Goal: Check status: Check status

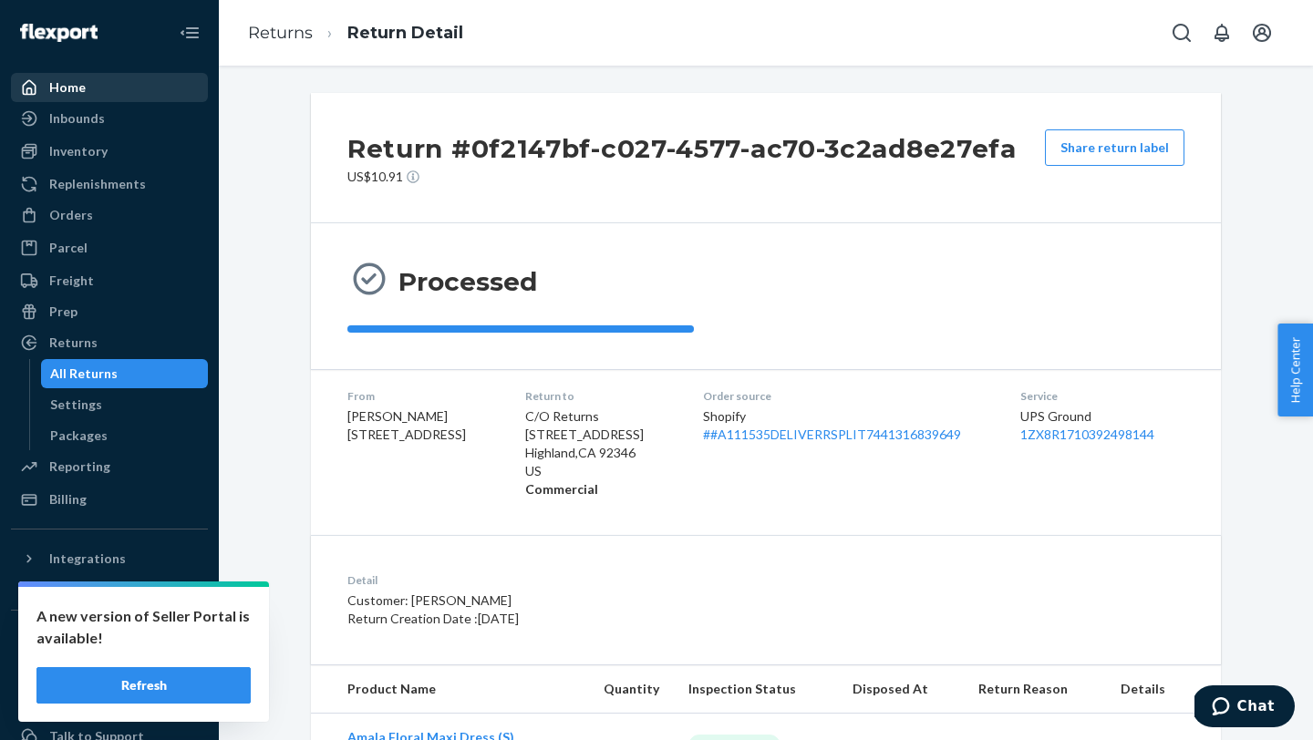
scroll to position [55, 0]
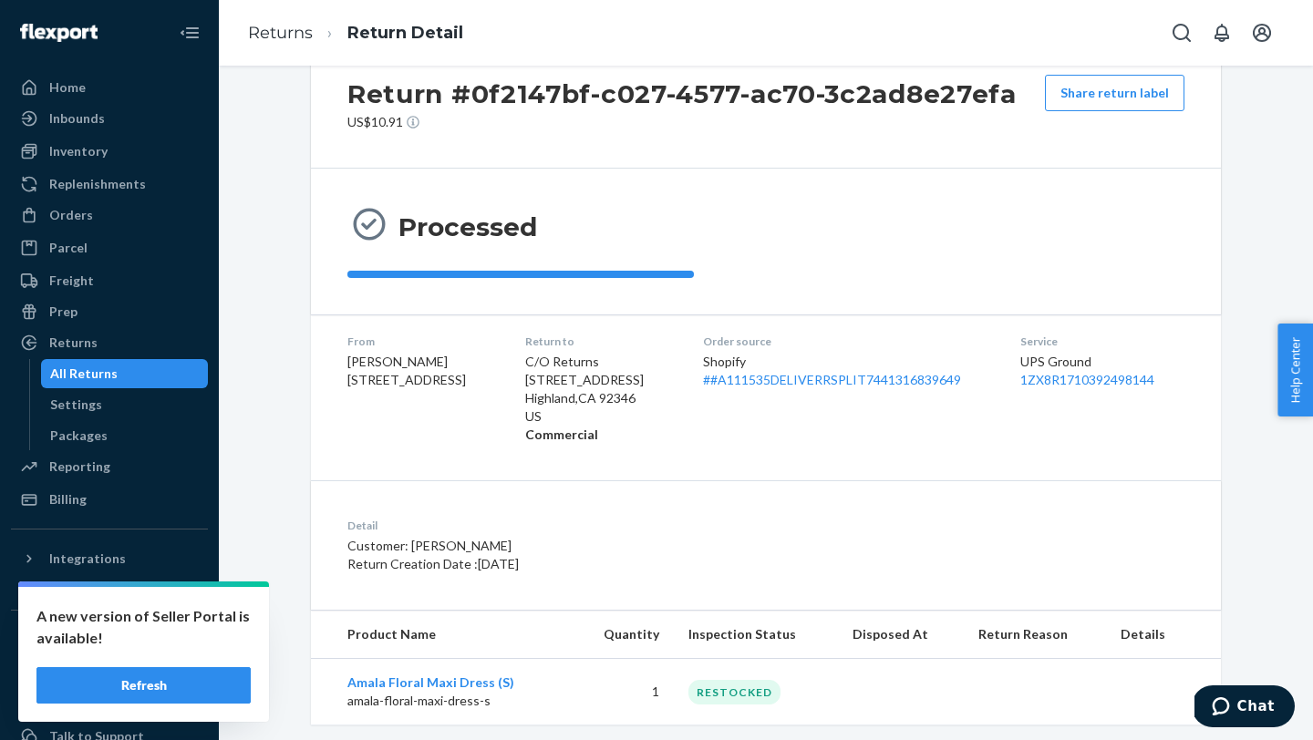
click at [98, 102] on ul "Home Inbounds Shipping Plans Problems Inventory Products Replenishments Orders …" at bounding box center [109, 293] width 197 height 441
click at [96, 98] on div "Home" at bounding box center [109, 88] width 193 height 26
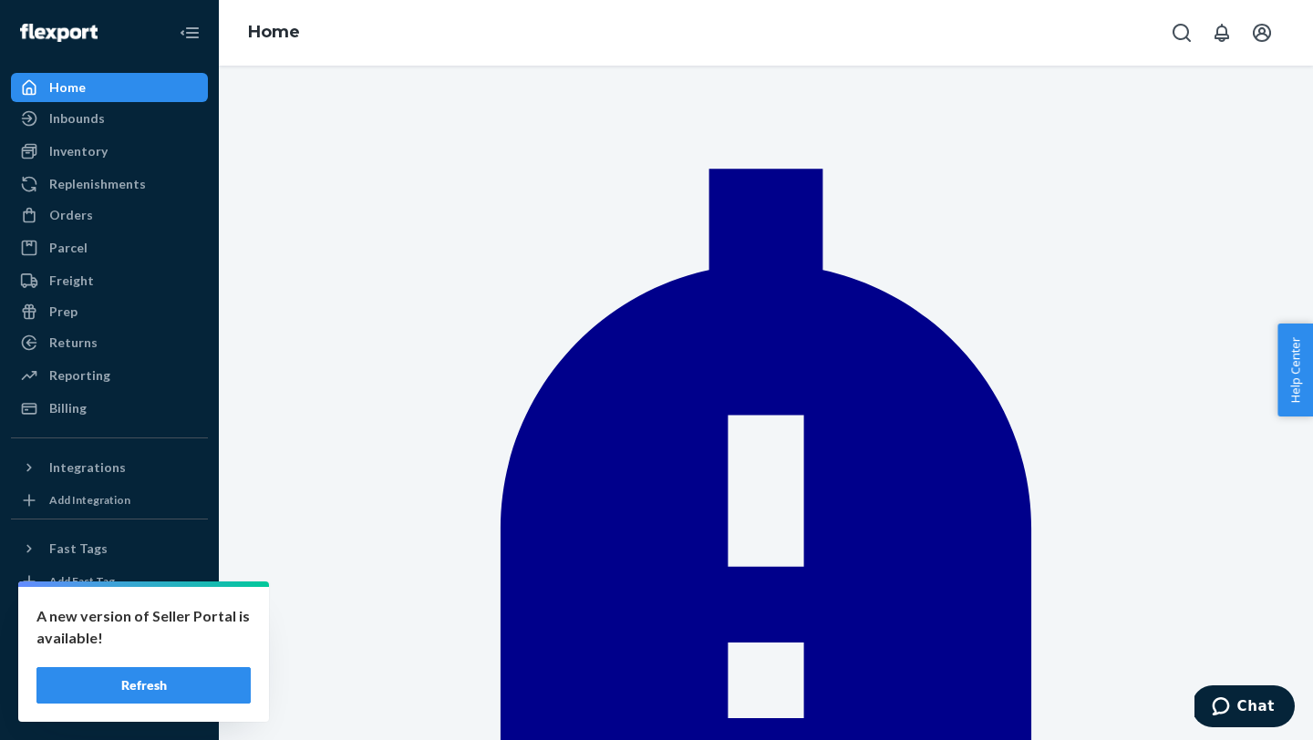
click at [165, 684] on button "Refresh" at bounding box center [143, 685] width 214 height 36
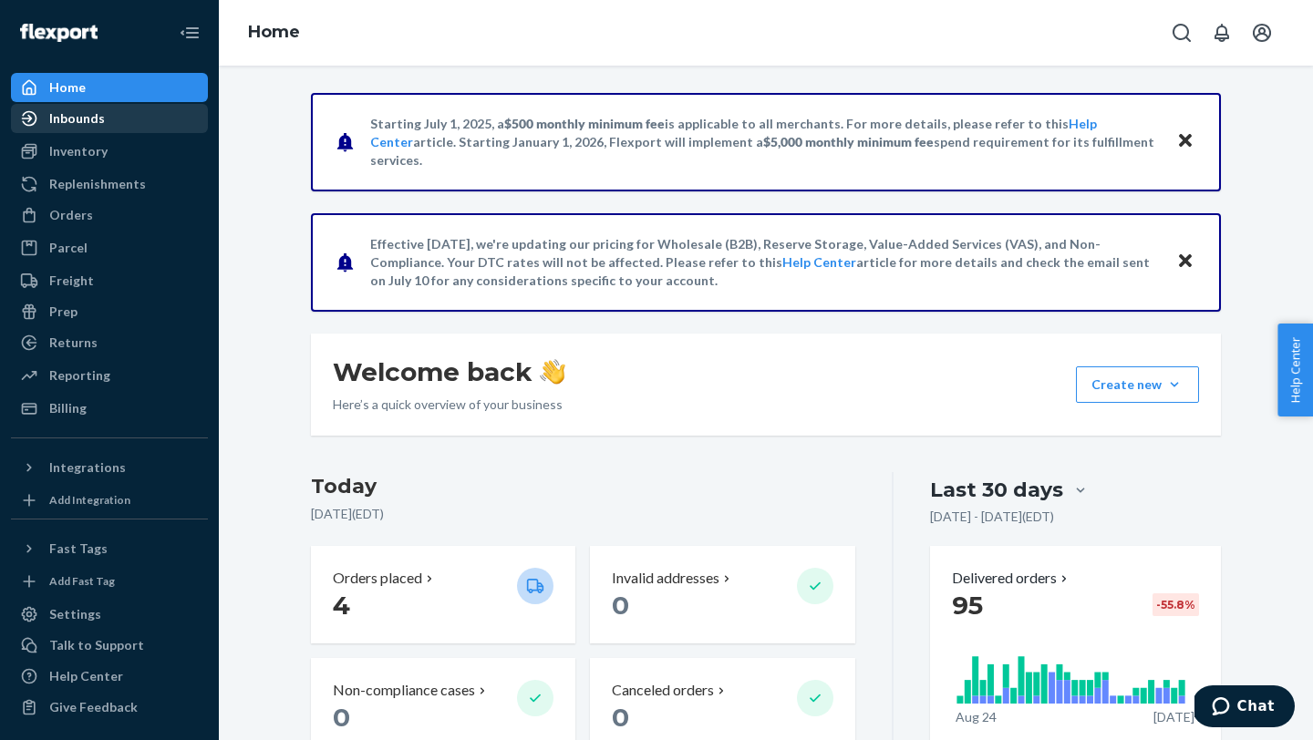
click at [110, 115] on div "Inbounds" at bounding box center [109, 119] width 193 height 26
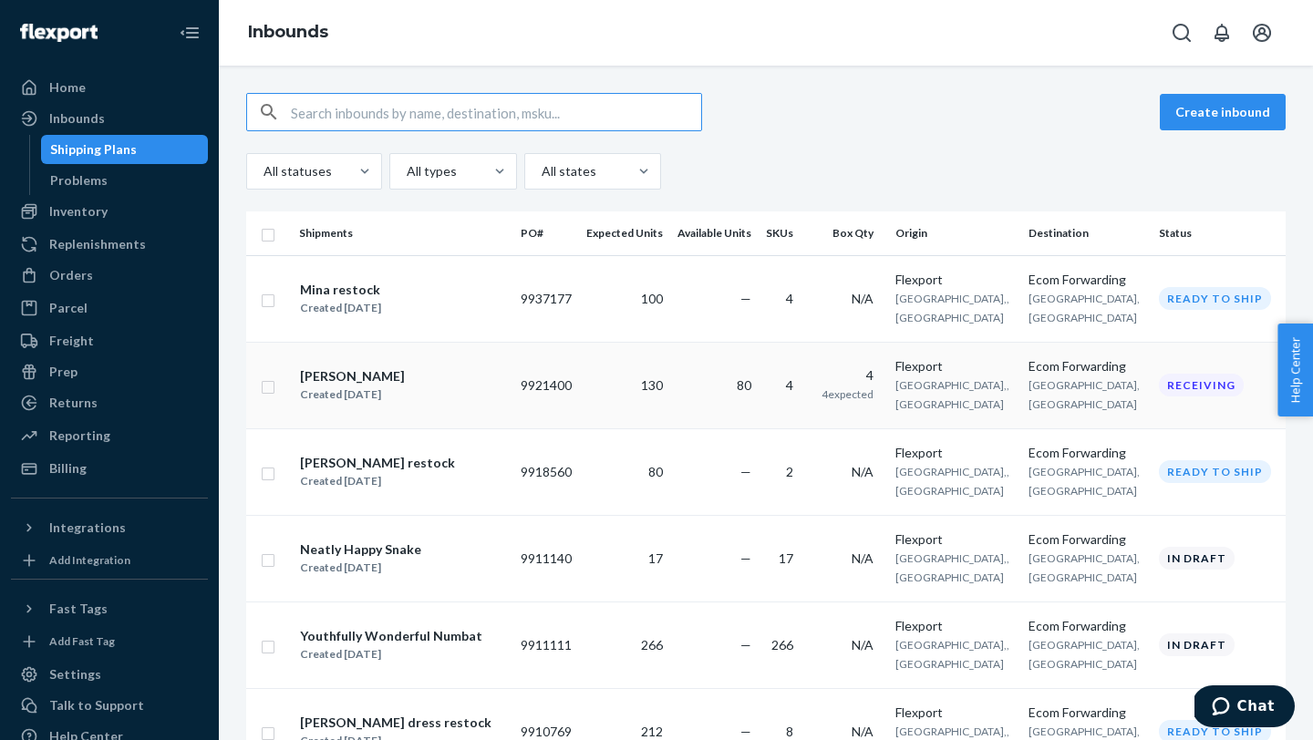
click at [506, 384] on div "liyana restock Created Sep 2, 2025" at bounding box center [402, 385] width 207 height 38
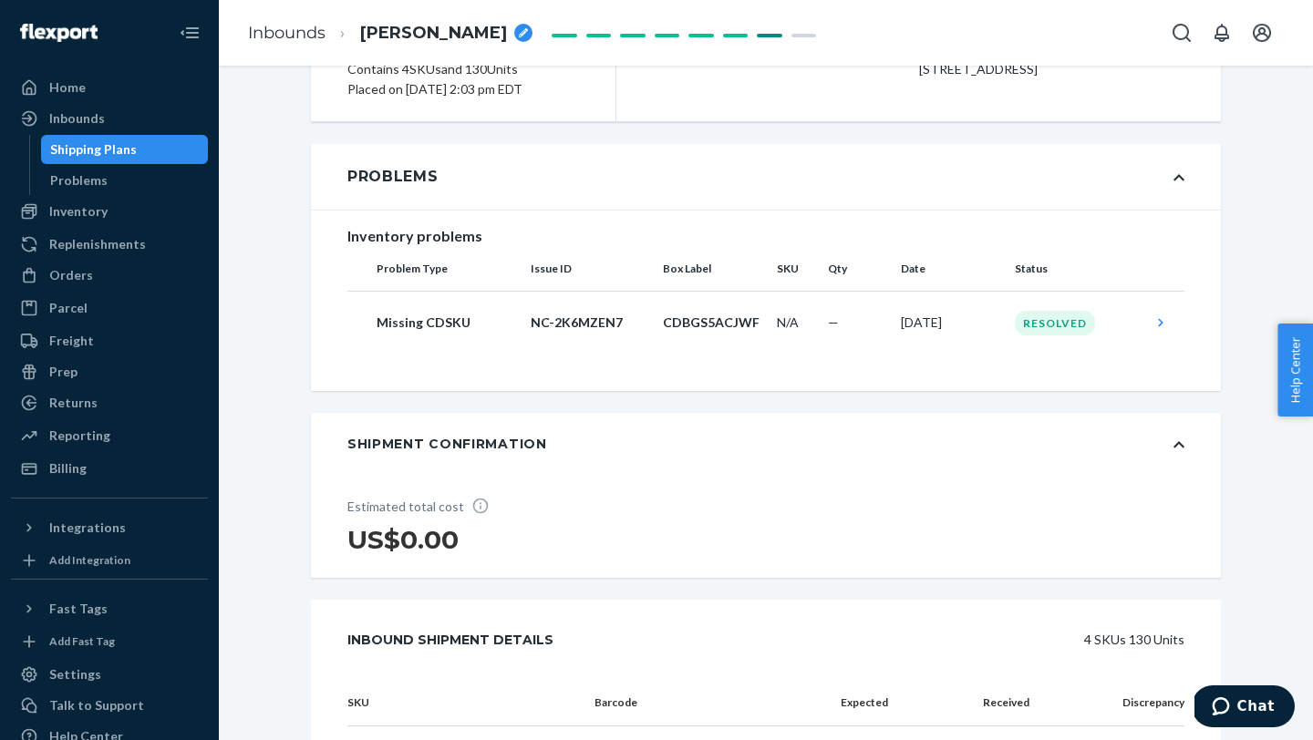
scroll to position [229, 0]
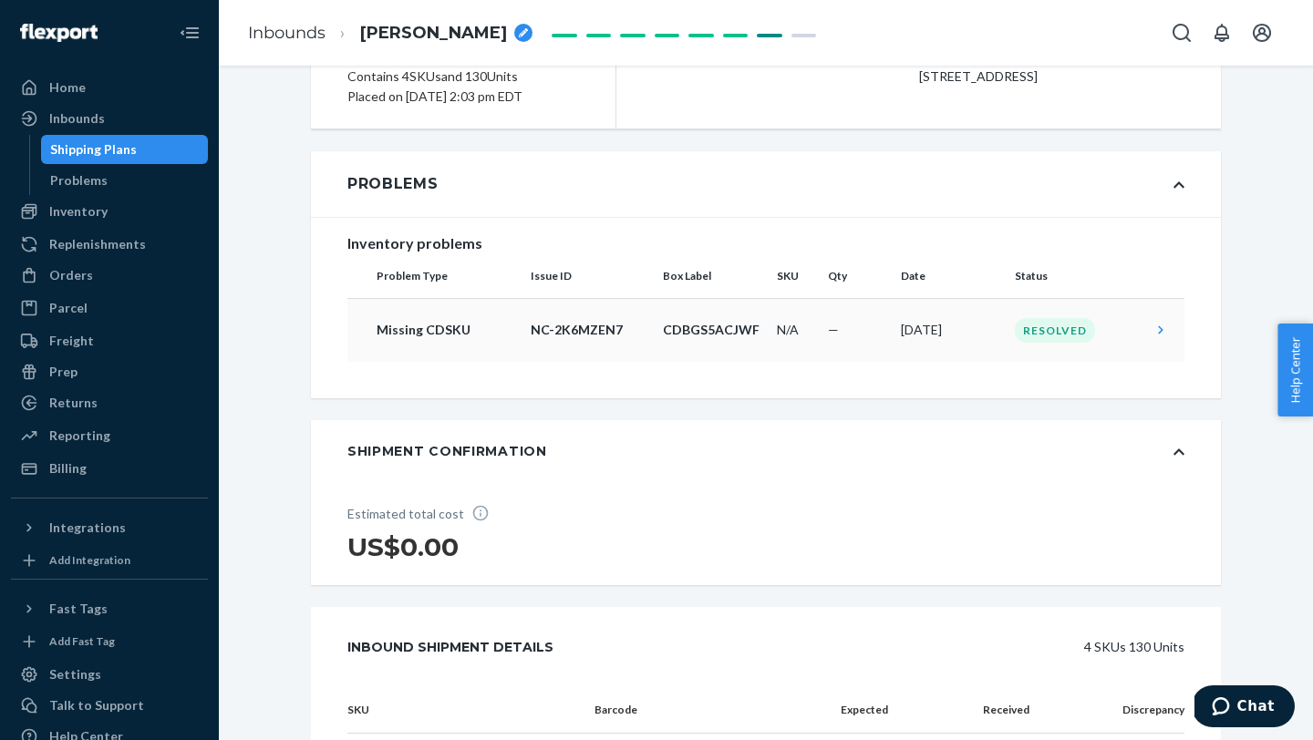
click at [1011, 345] on td "Resolved" at bounding box center [1075, 330] width 137 height 64
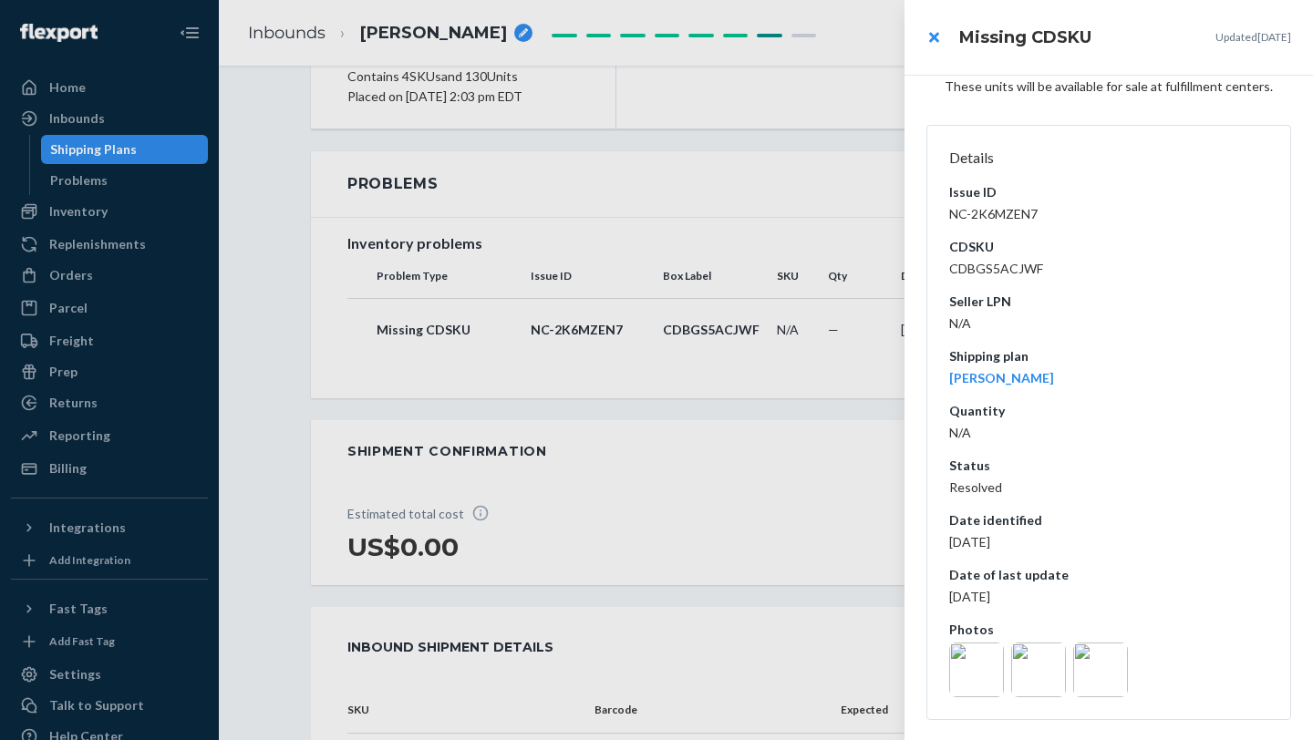
scroll to position [121, 0]
click at [974, 656] on img at bounding box center [976, 669] width 55 height 55
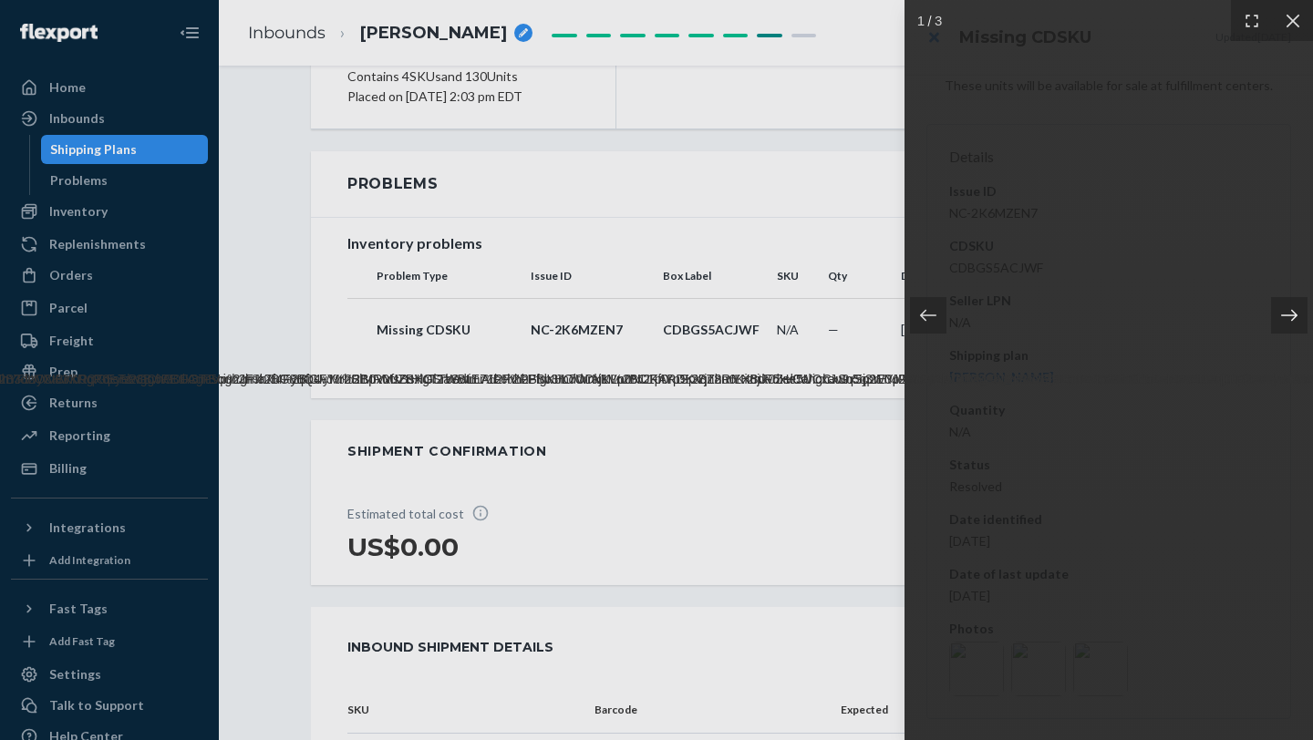
click at [1281, 310] on icon at bounding box center [1289, 315] width 18 height 18
click at [1291, 309] on icon at bounding box center [1289, 315] width 18 height 18
click at [1283, 302] on div at bounding box center [1289, 315] width 36 height 36
click at [1292, 18] on icon at bounding box center [1292, 21] width 18 height 18
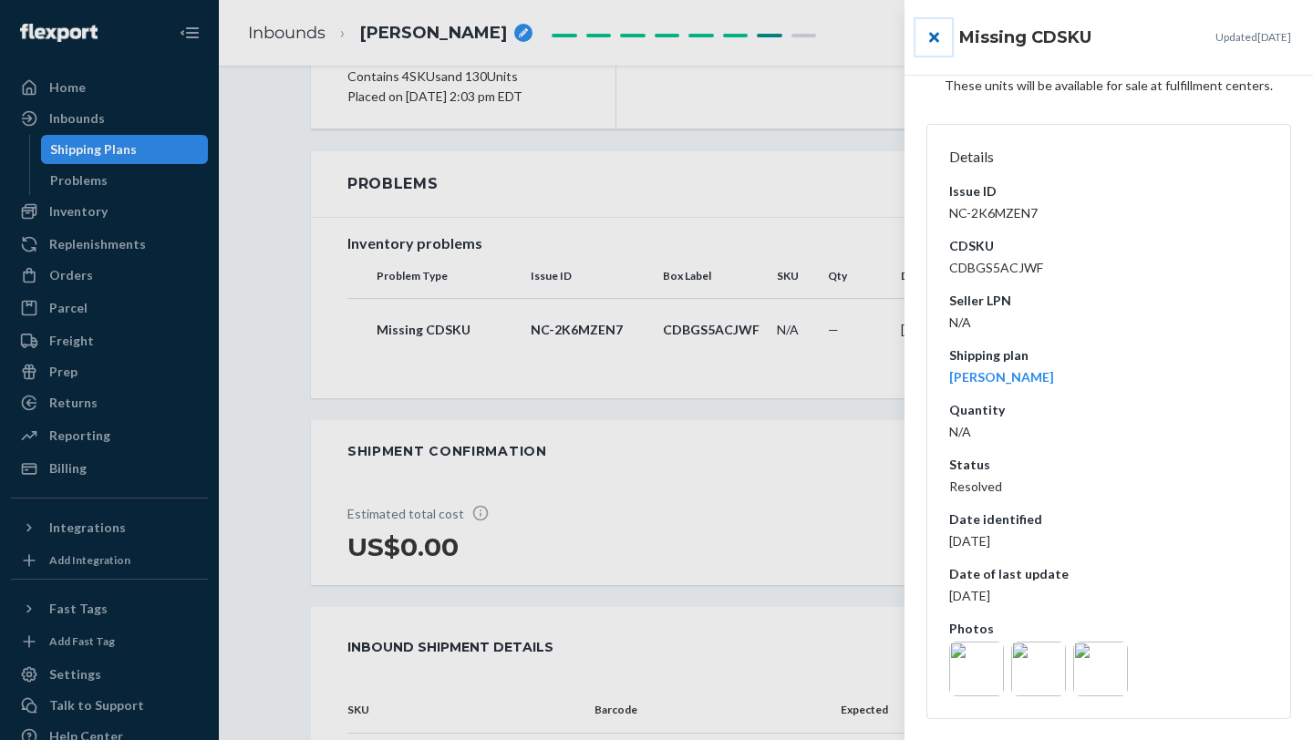
click at [942, 28] on button "close" at bounding box center [933, 37] width 36 height 36
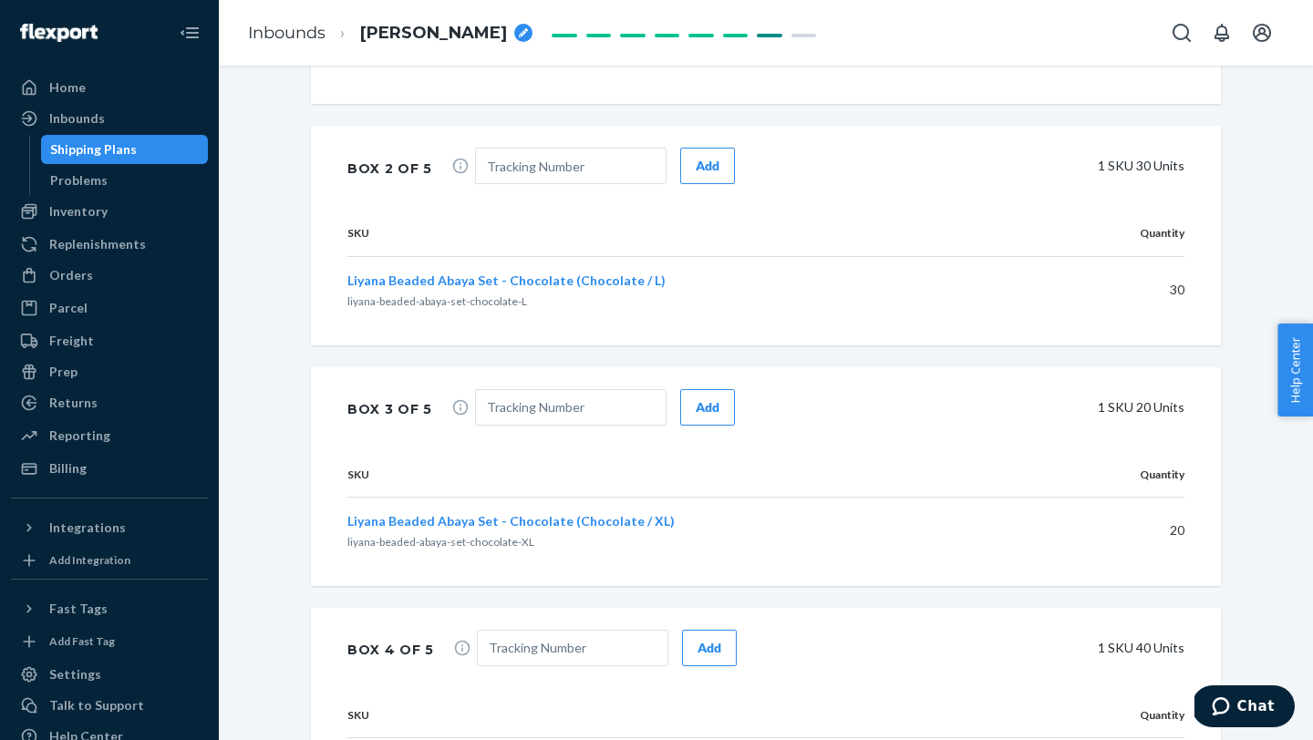
scroll to position [1467, 0]
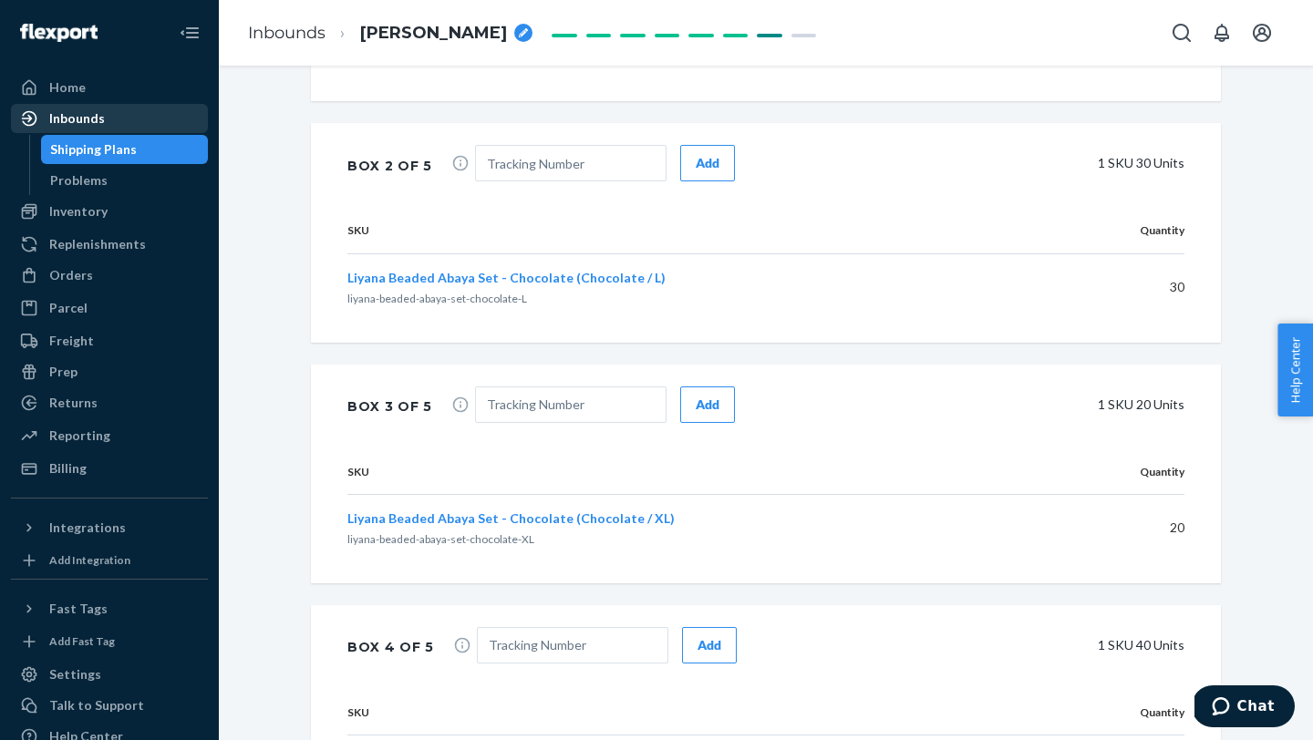
click at [111, 118] on div "Inbounds" at bounding box center [109, 119] width 193 height 26
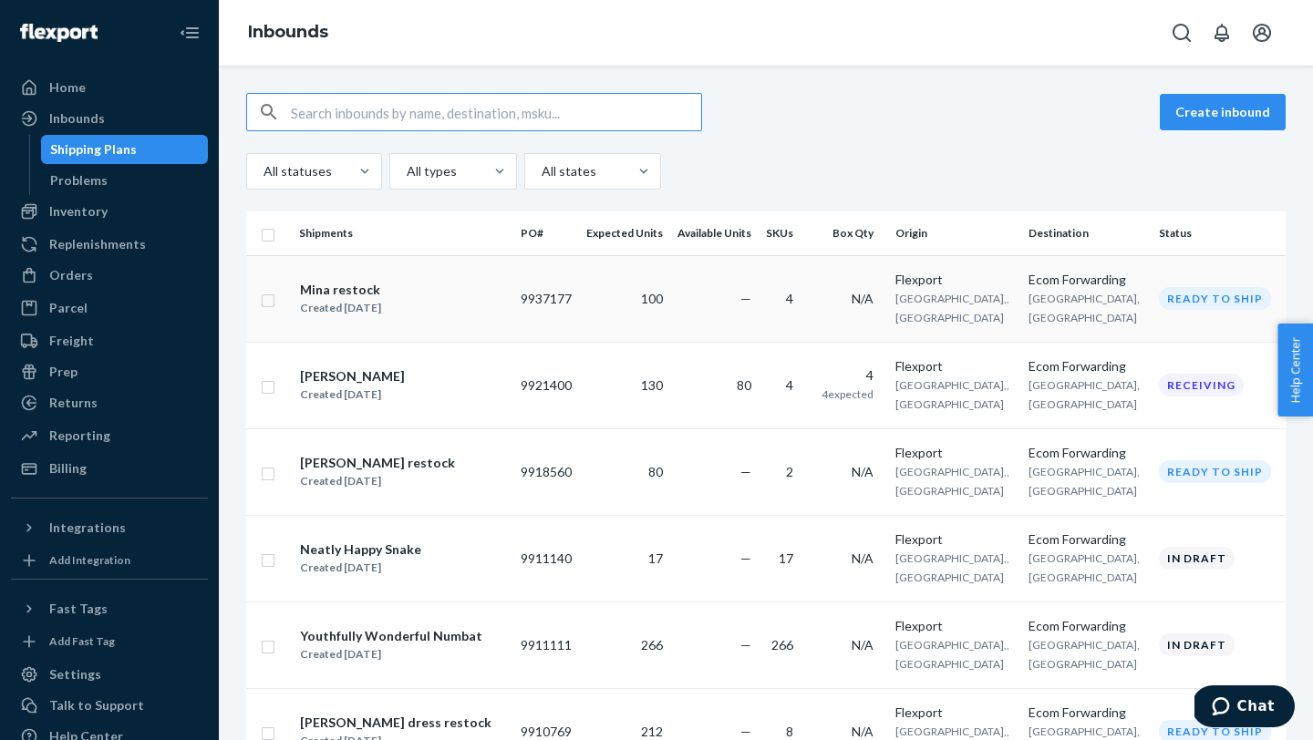
click at [410, 309] on div "Mina restock Created Sep 15, 2025" at bounding box center [402, 299] width 207 height 38
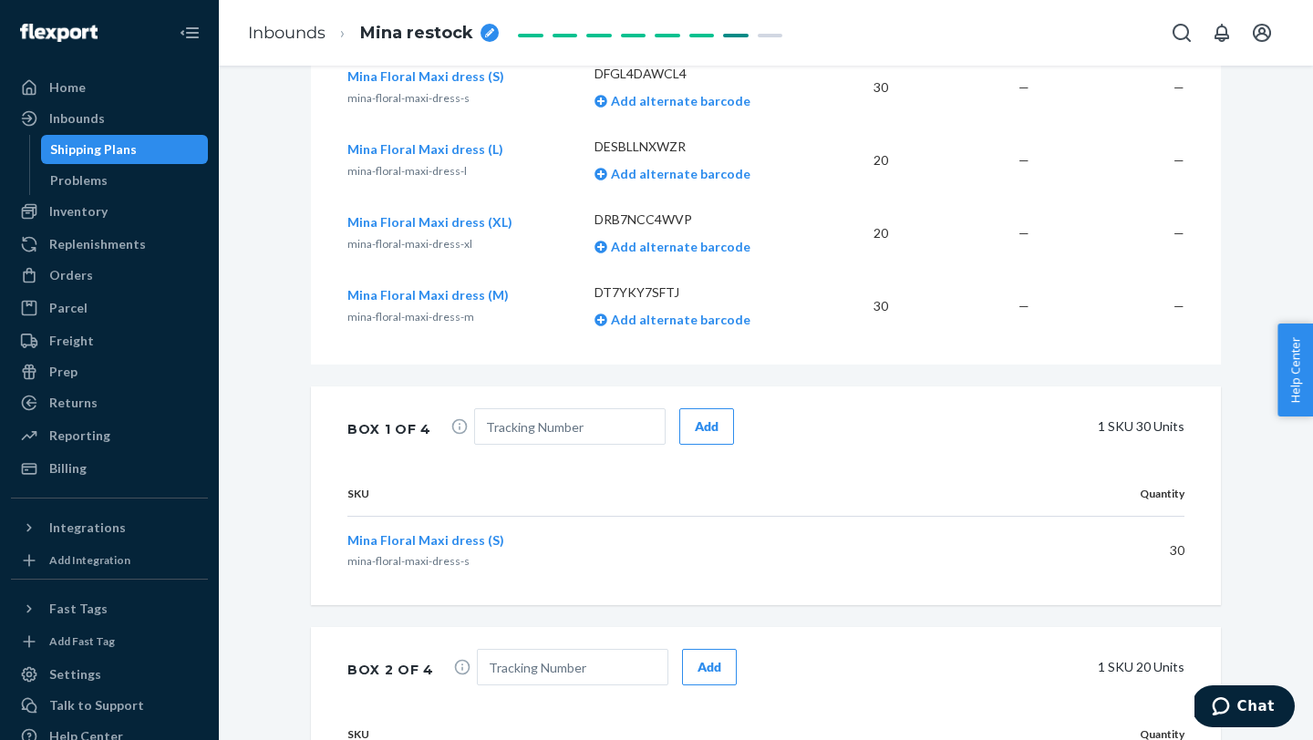
scroll to position [928, 0]
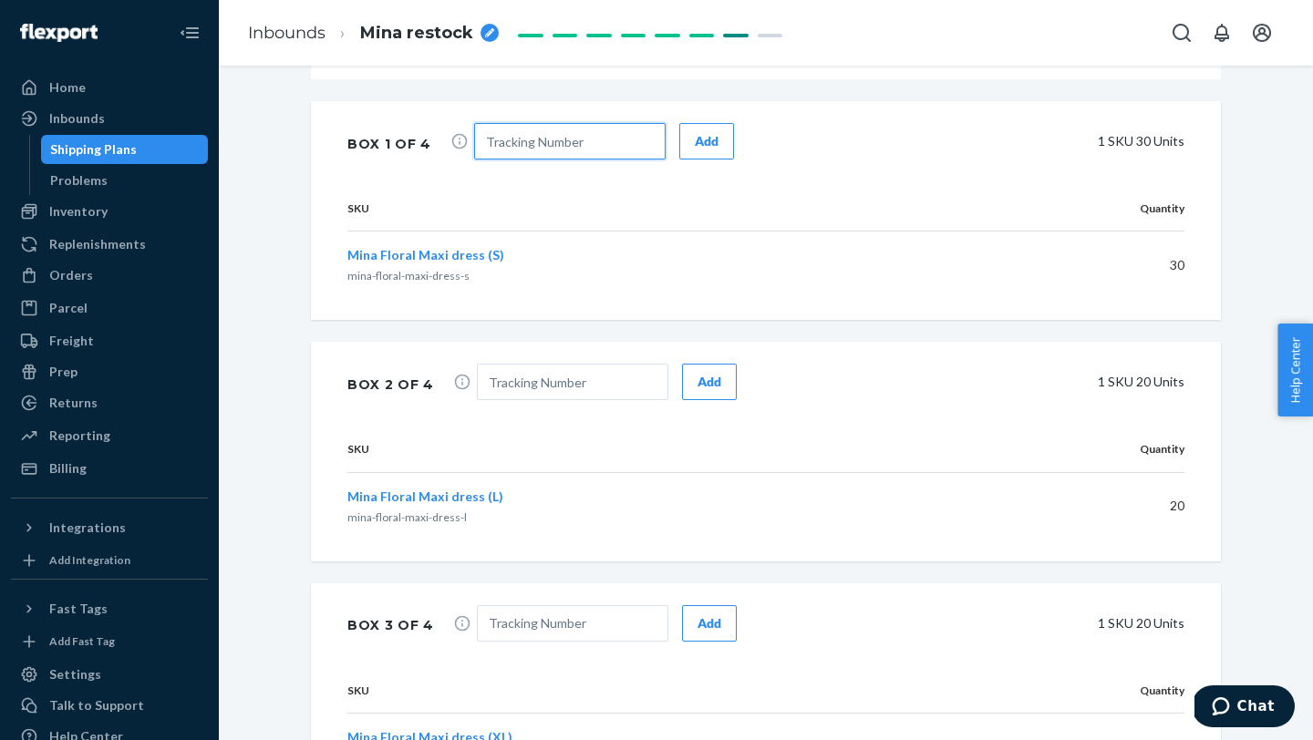
click at [488, 143] on input "text" at bounding box center [569, 141] width 191 height 36
paste input "1ZA6D7510435329923"
type input "1ZA6D7510435329923"
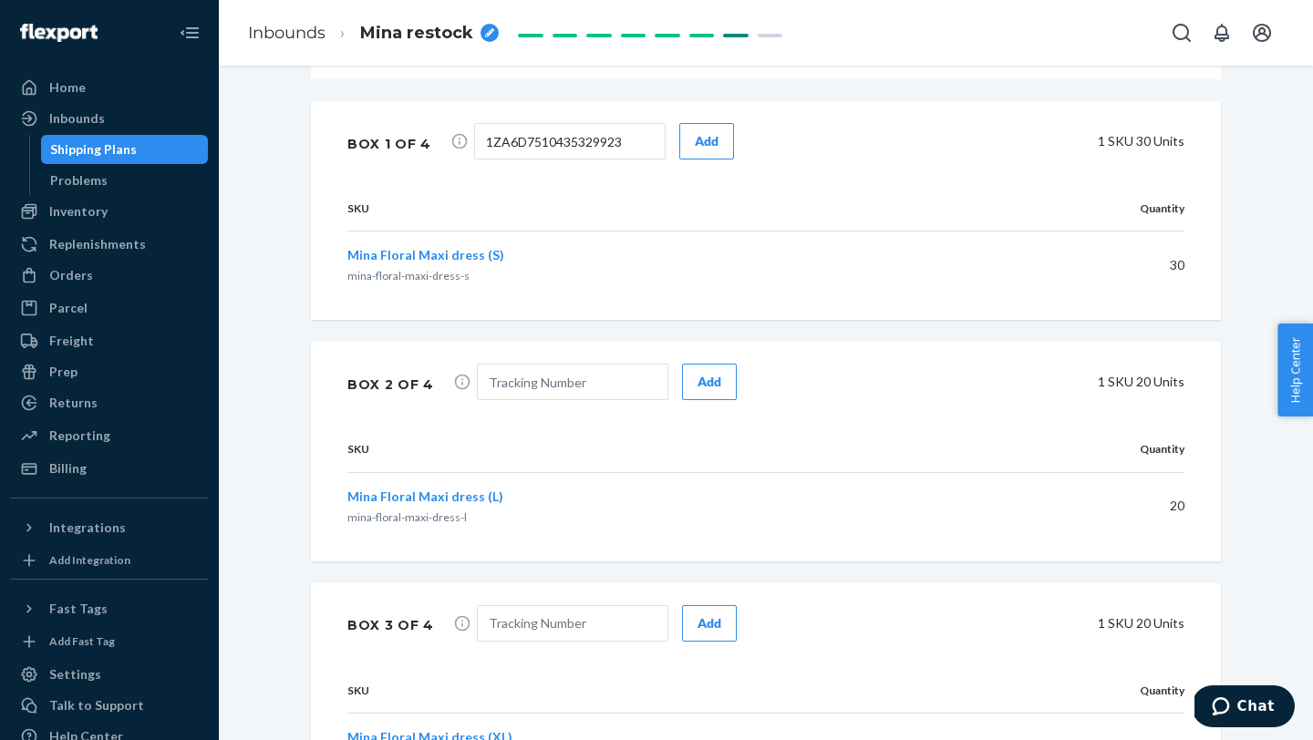
click at [695, 136] on div "Add" at bounding box center [707, 141] width 24 height 18
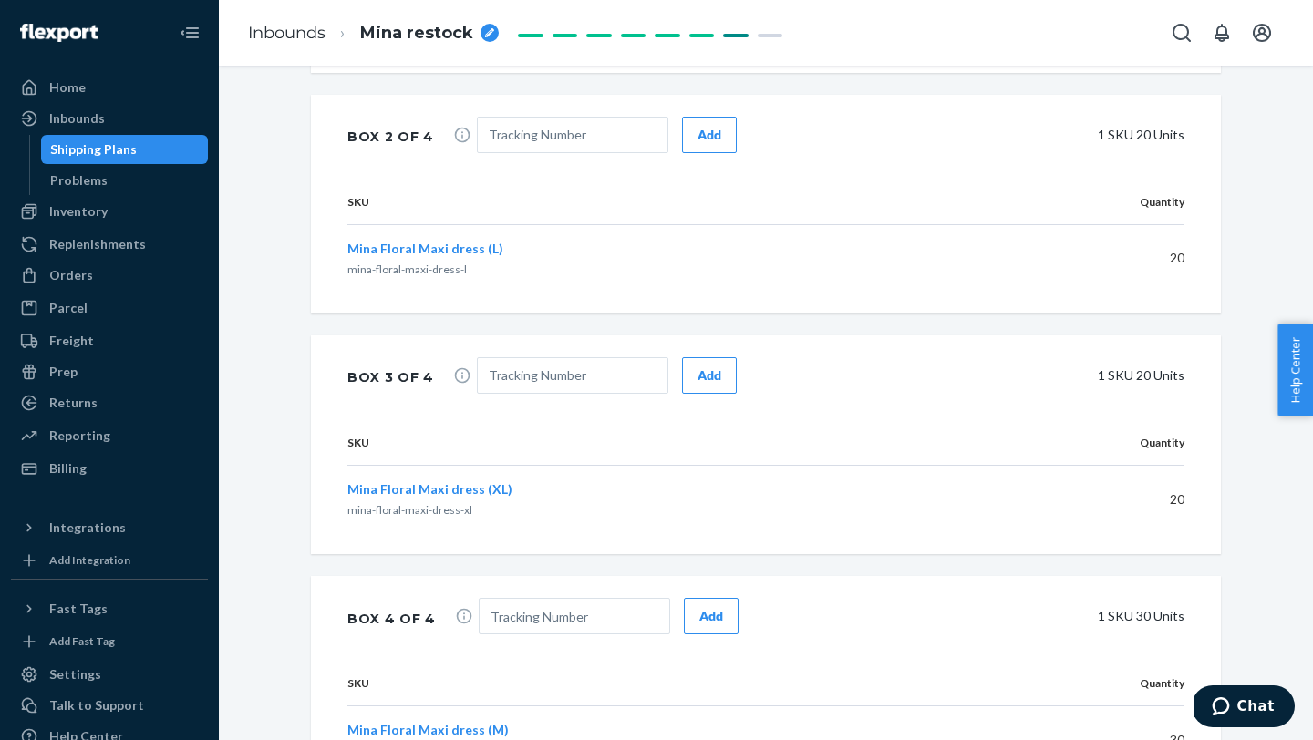
scroll to position [1306, 0]
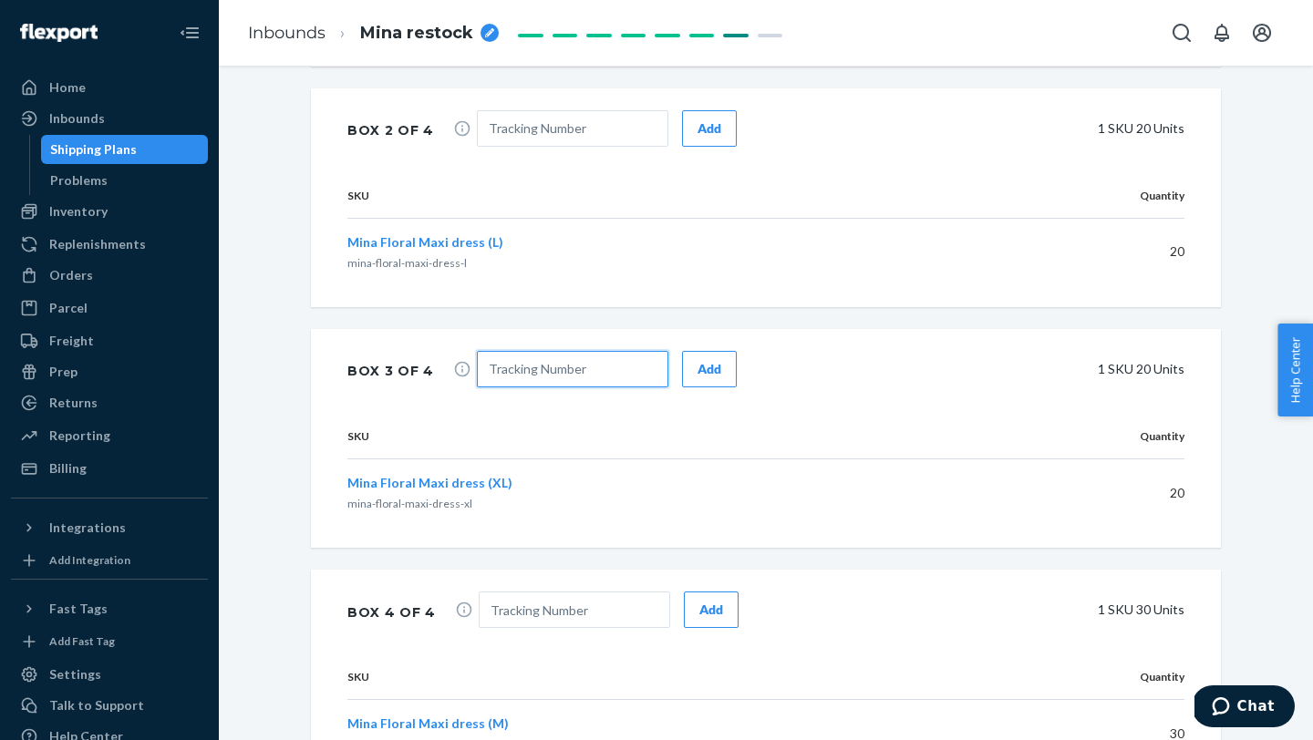
click at [538, 366] on input "text" at bounding box center [572, 369] width 191 height 36
paste input "1ZA6D7510435329923"
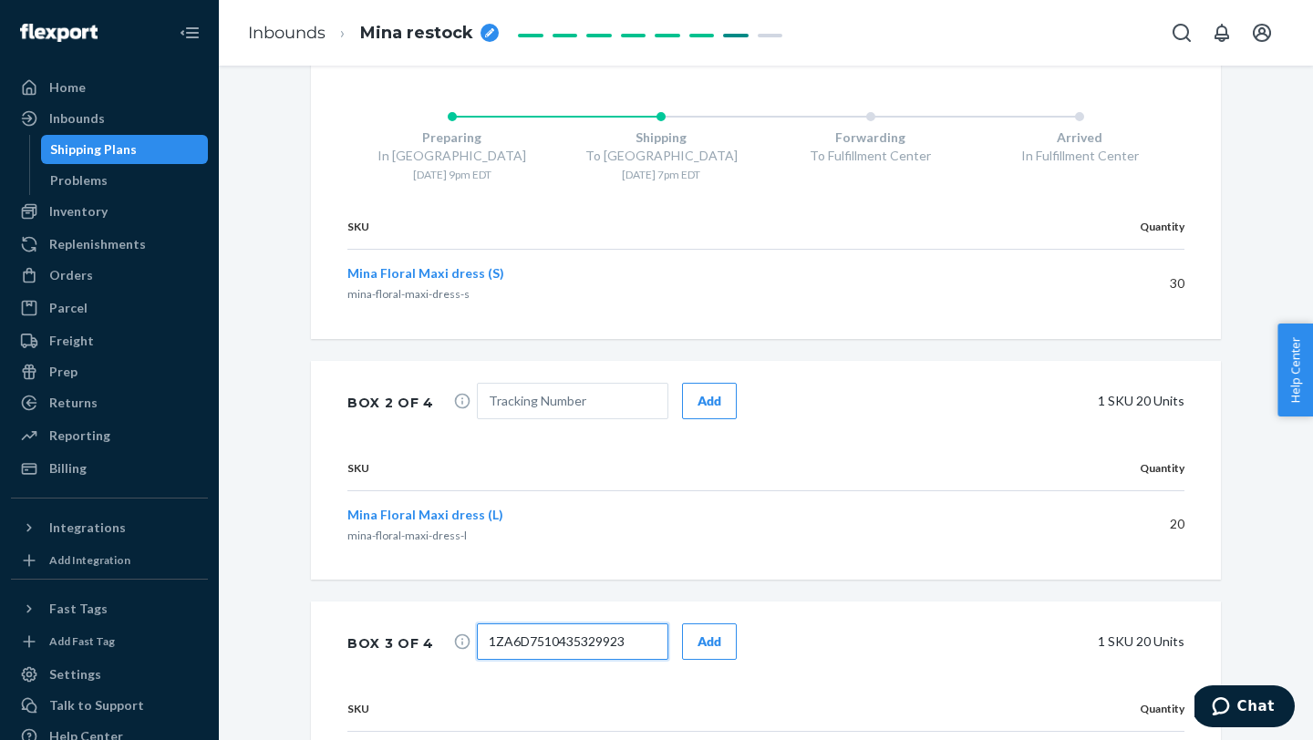
scroll to position [1031, 0]
type input "1ZA6D7510435329923"
paste input "1ZA6D7510435329923"
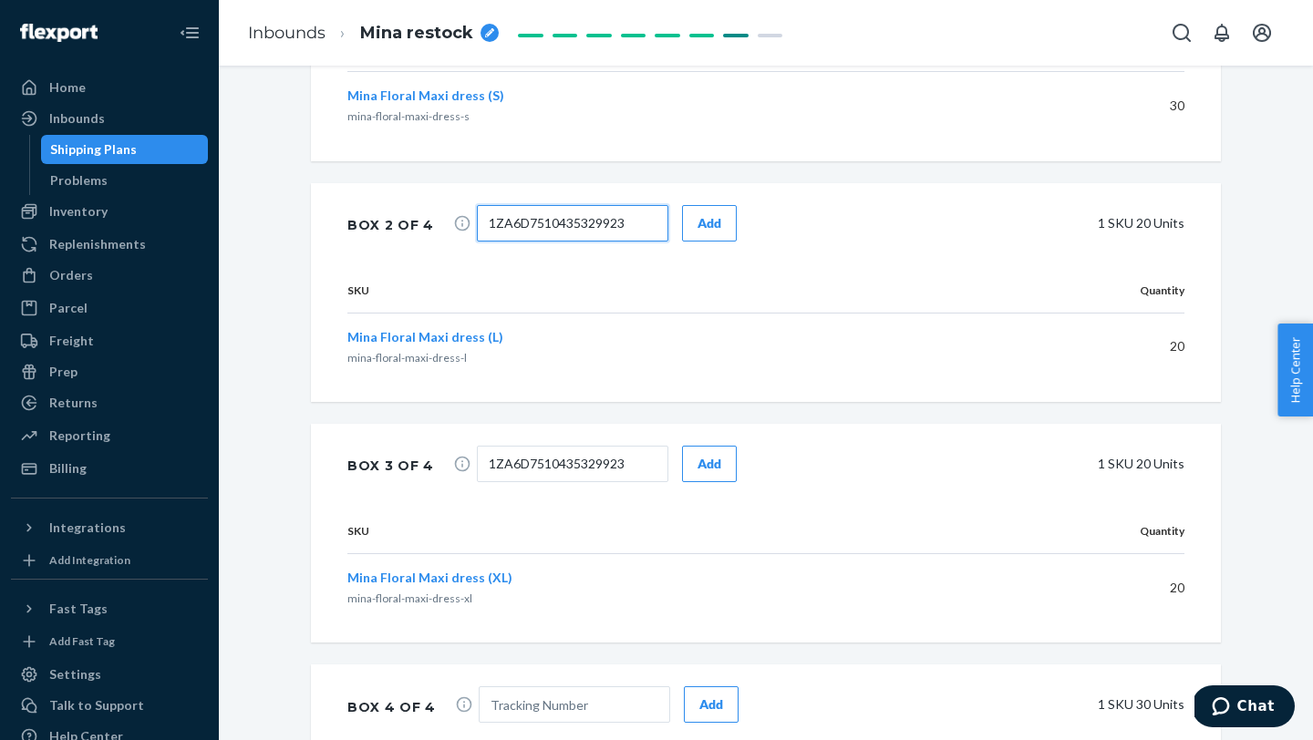
scroll to position [1413, 0]
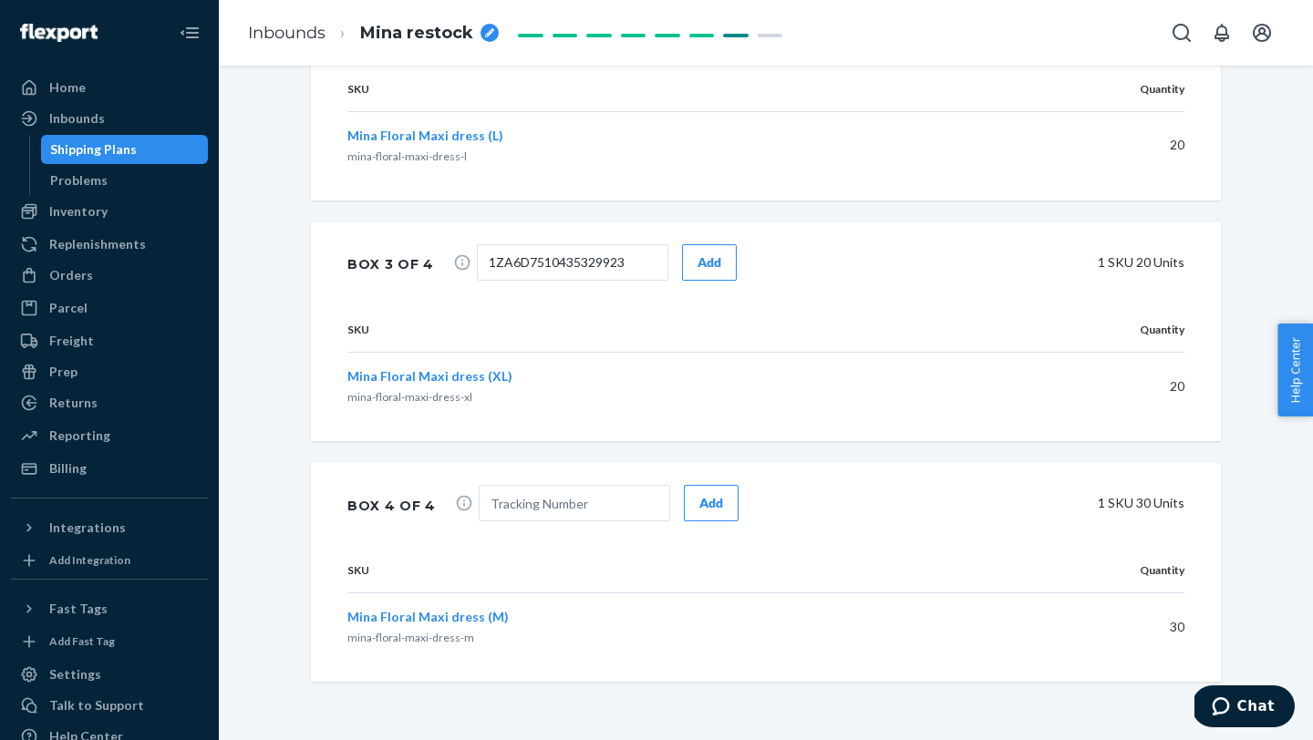
type input "1ZA6D7510435329923"
paste input "1ZA6D7510435329923"
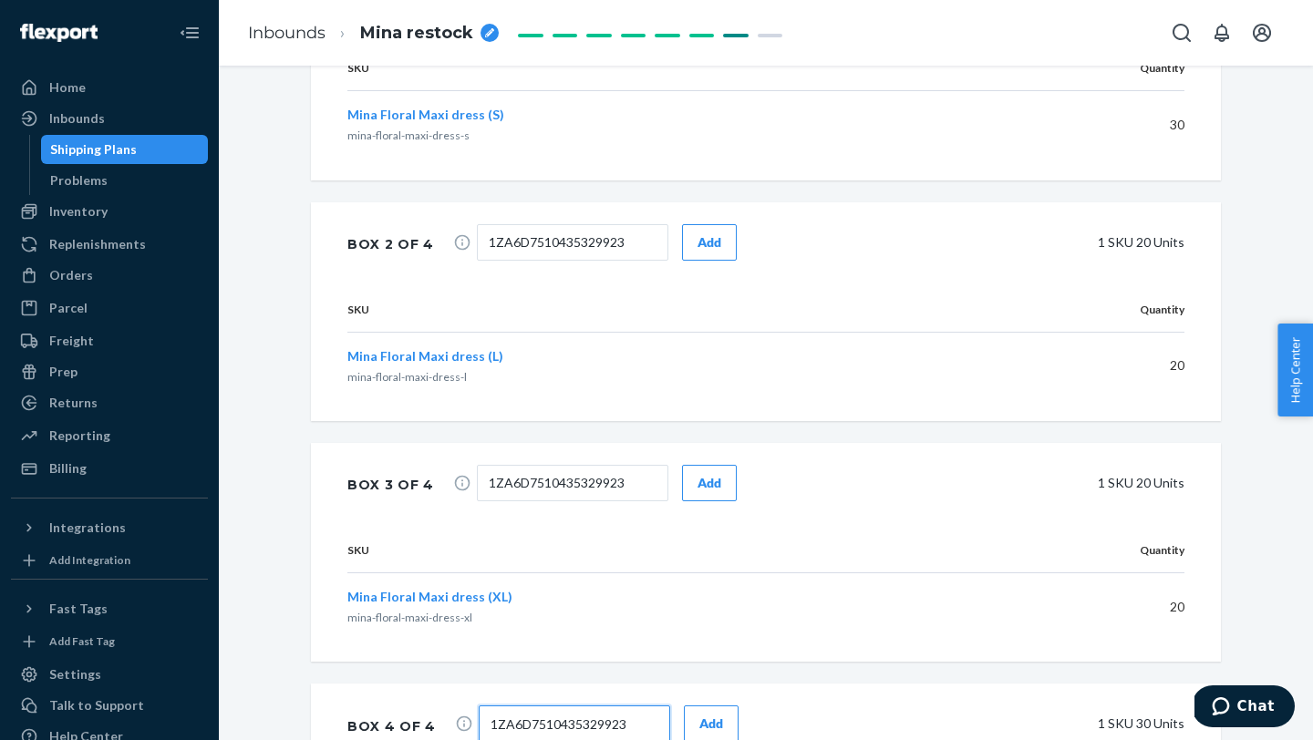
scroll to position [1174, 0]
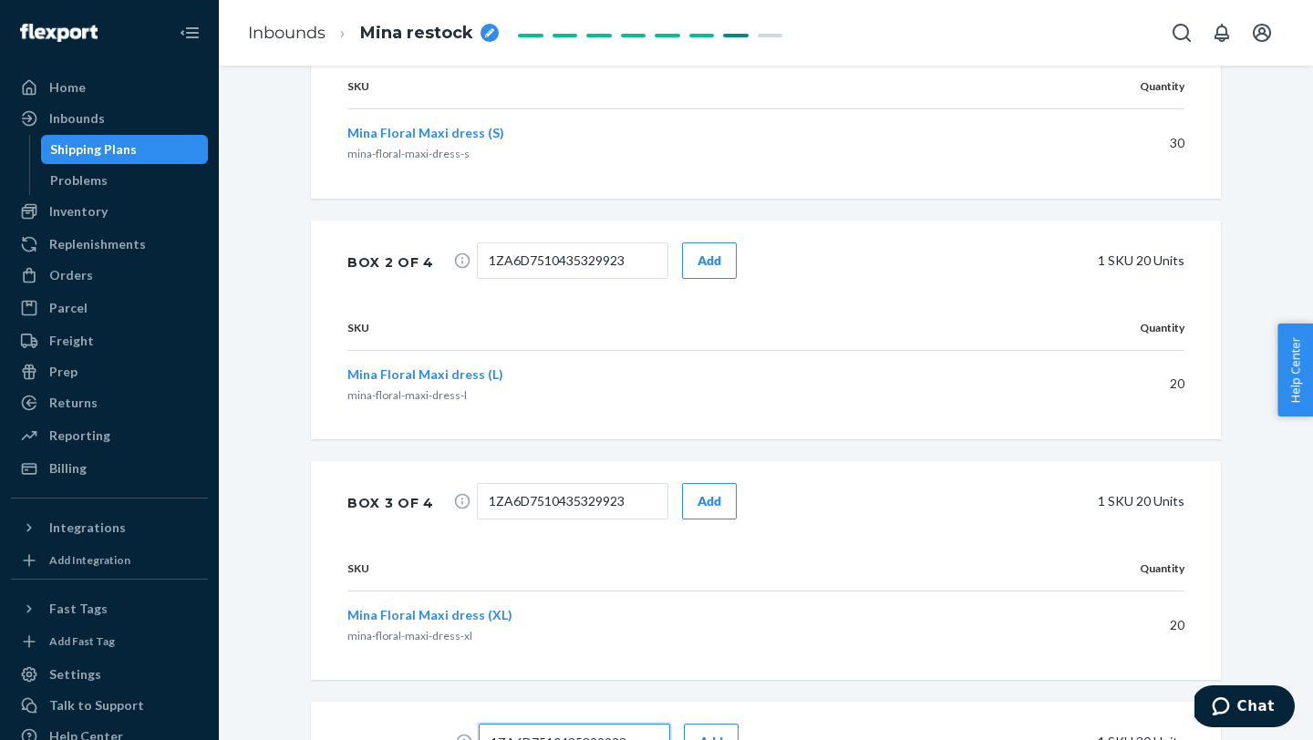
type input "1ZA6D7510435329923"
click at [705, 278] on span "1ZA6D7510435329923 Add" at bounding box center [607, 262] width 260 height 41
click at [699, 253] on div "Add" at bounding box center [709, 261] width 24 height 18
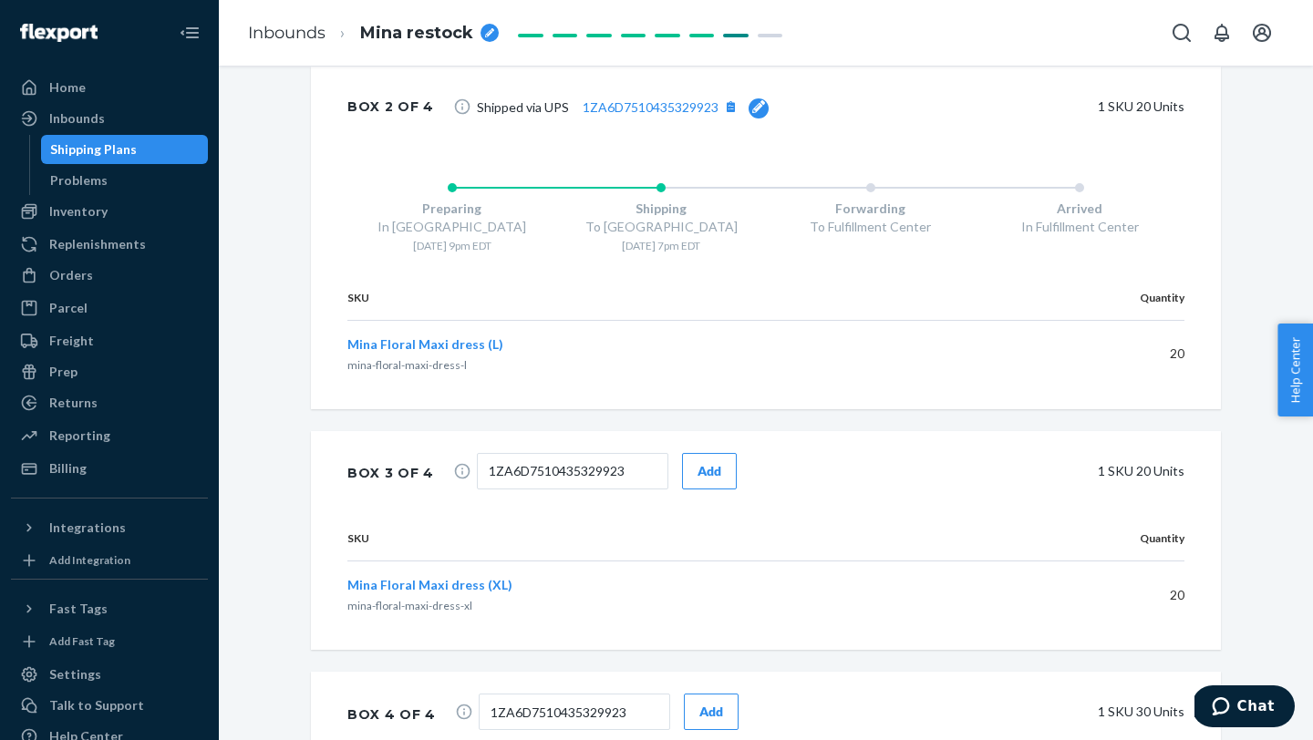
scroll to position [1333, 0]
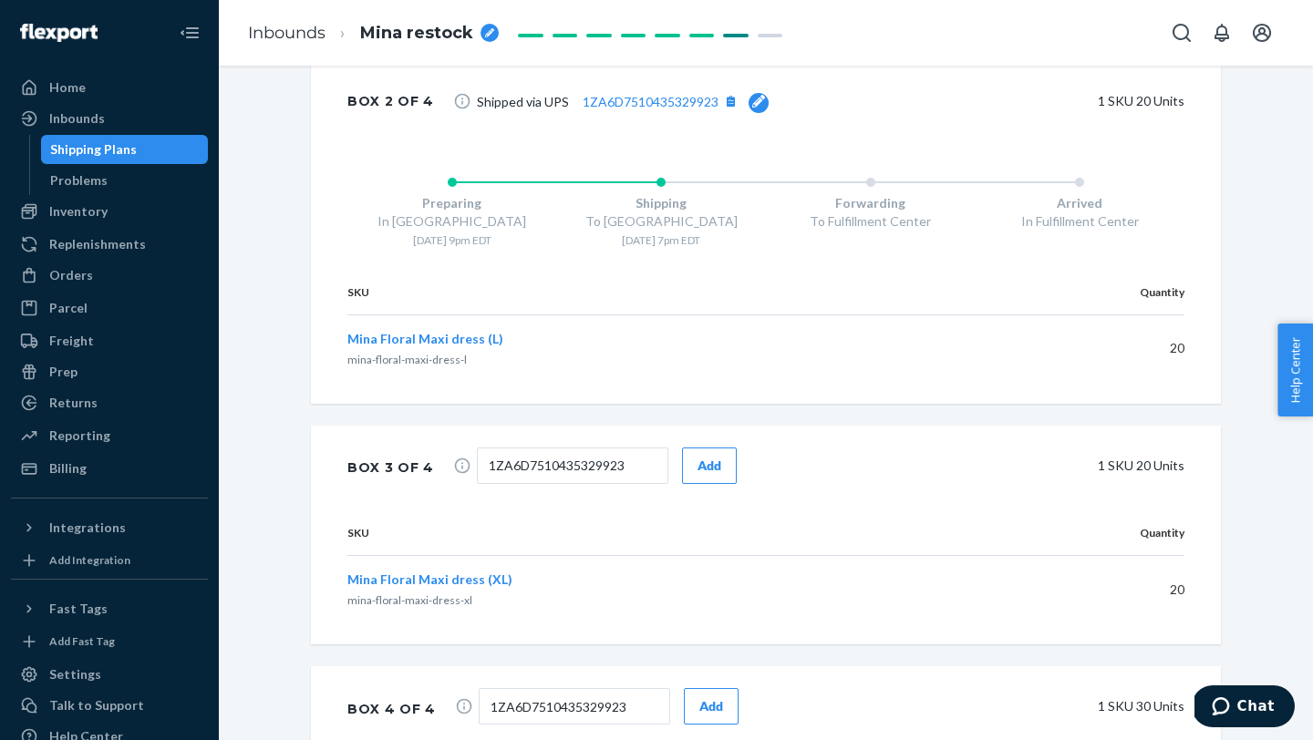
click at [697, 469] on div "Add" at bounding box center [709, 466] width 24 height 18
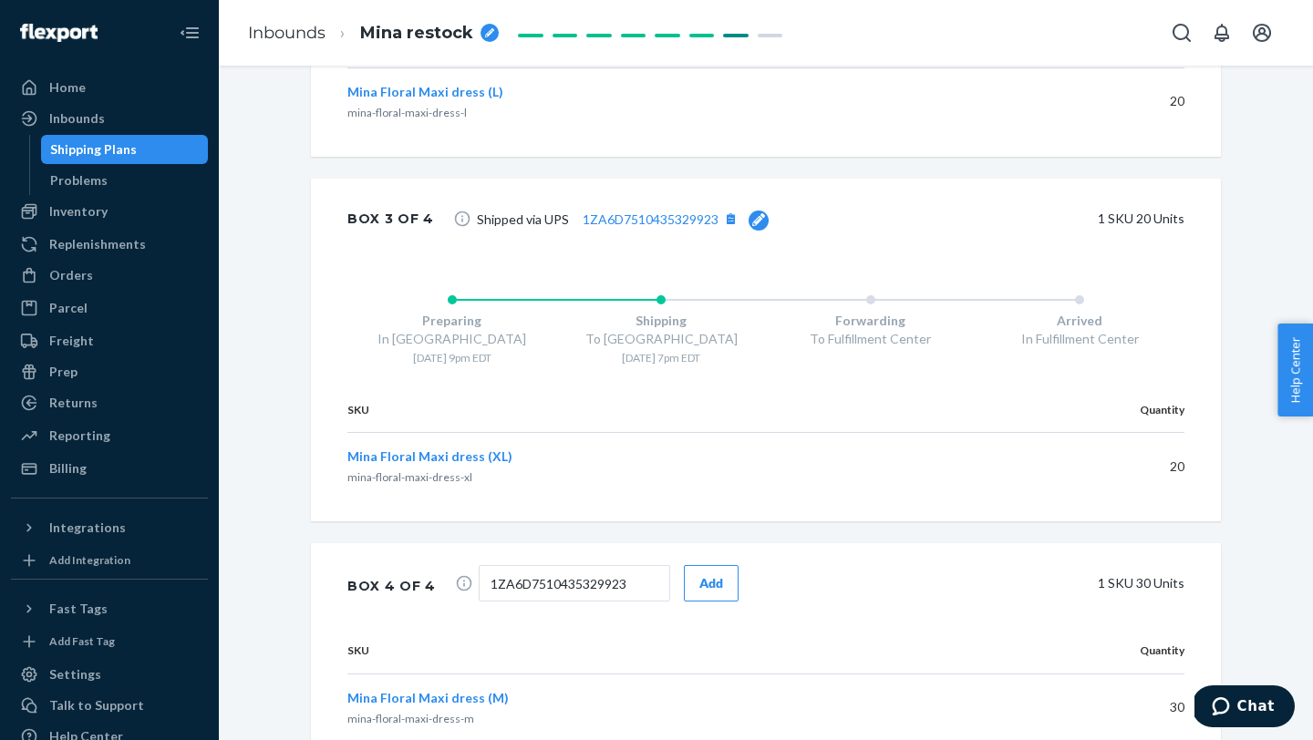
scroll to position [1661, 0]
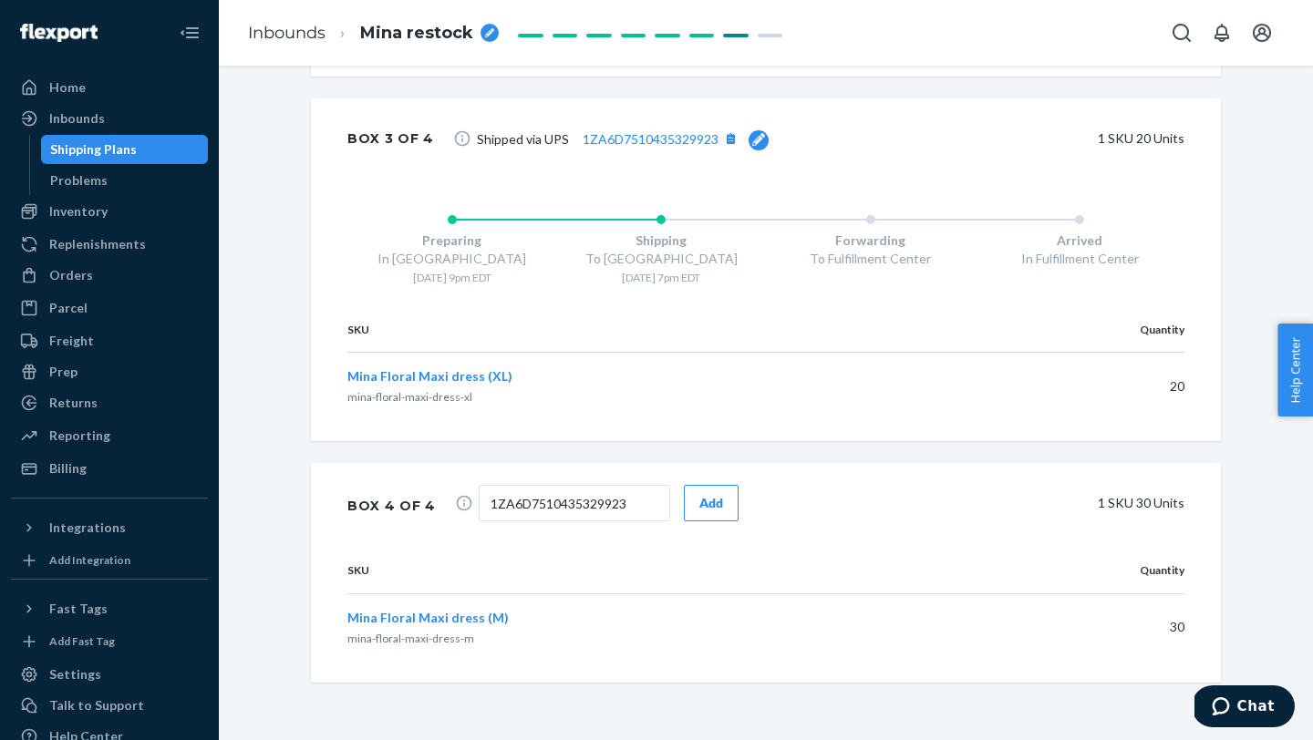
click at [691, 514] on button "Add" at bounding box center [711, 503] width 55 height 36
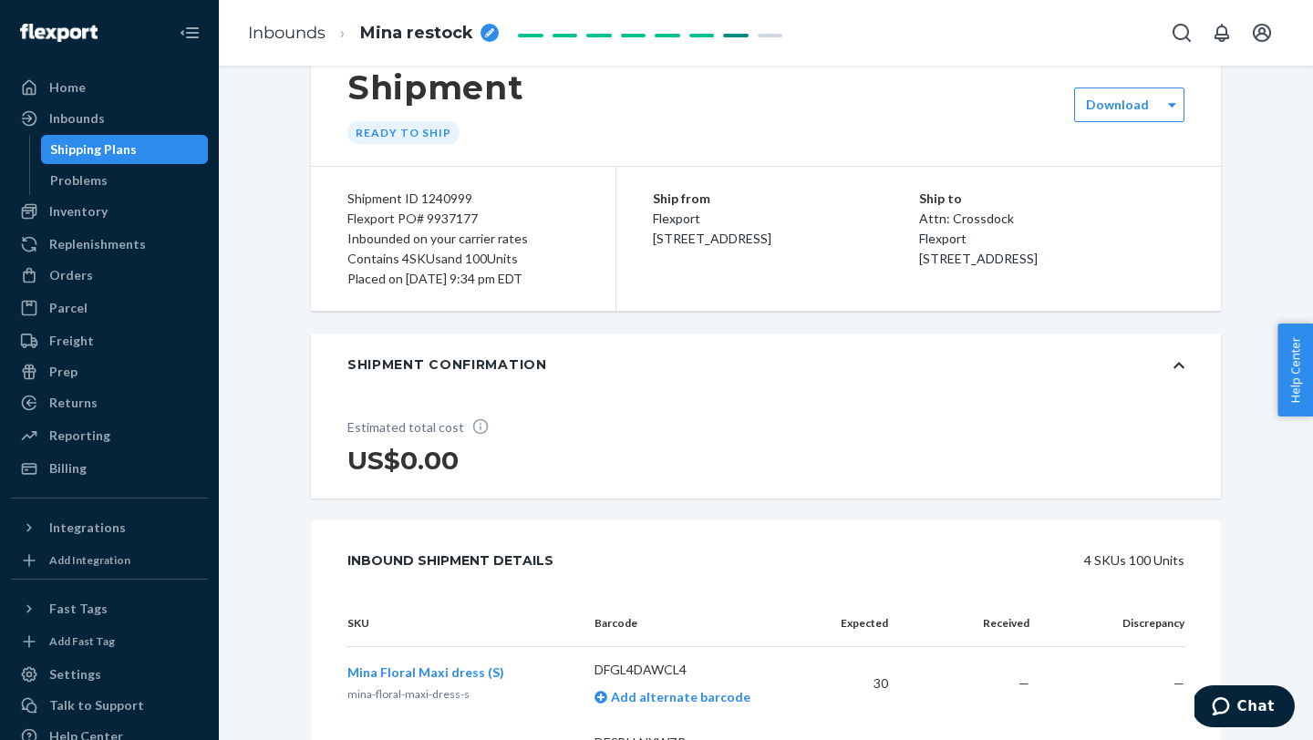
scroll to position [0, 0]
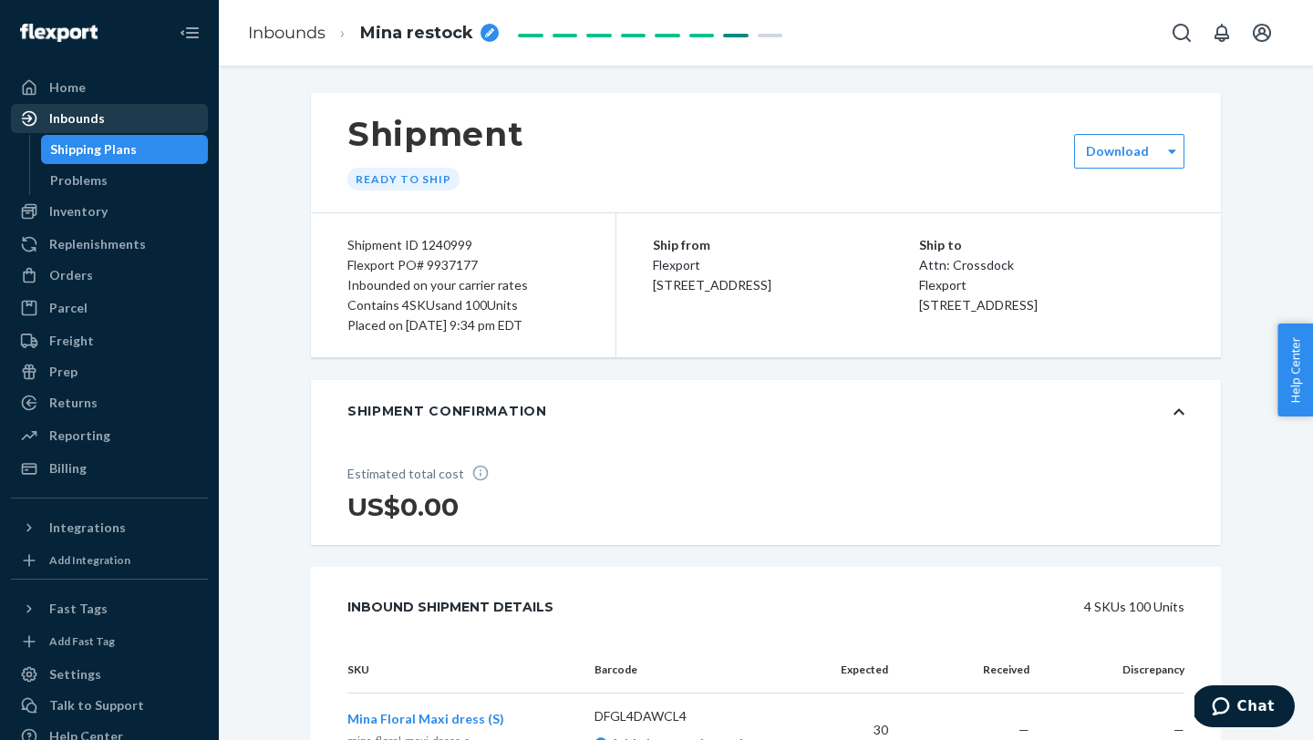
click at [105, 130] on div "Inbounds" at bounding box center [109, 119] width 193 height 26
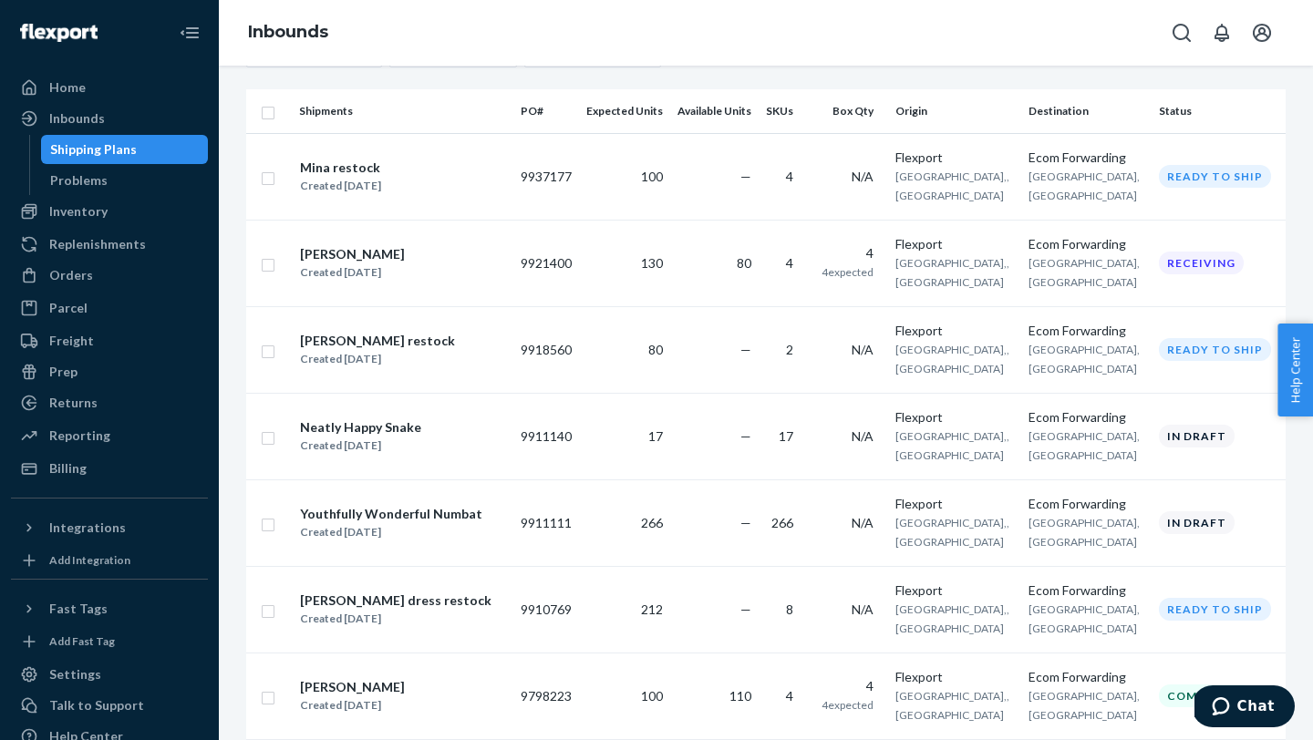
scroll to position [123, 0]
click at [429, 197] on td "Mina restock Created Sep 15, 2025" at bounding box center [402, 175] width 221 height 87
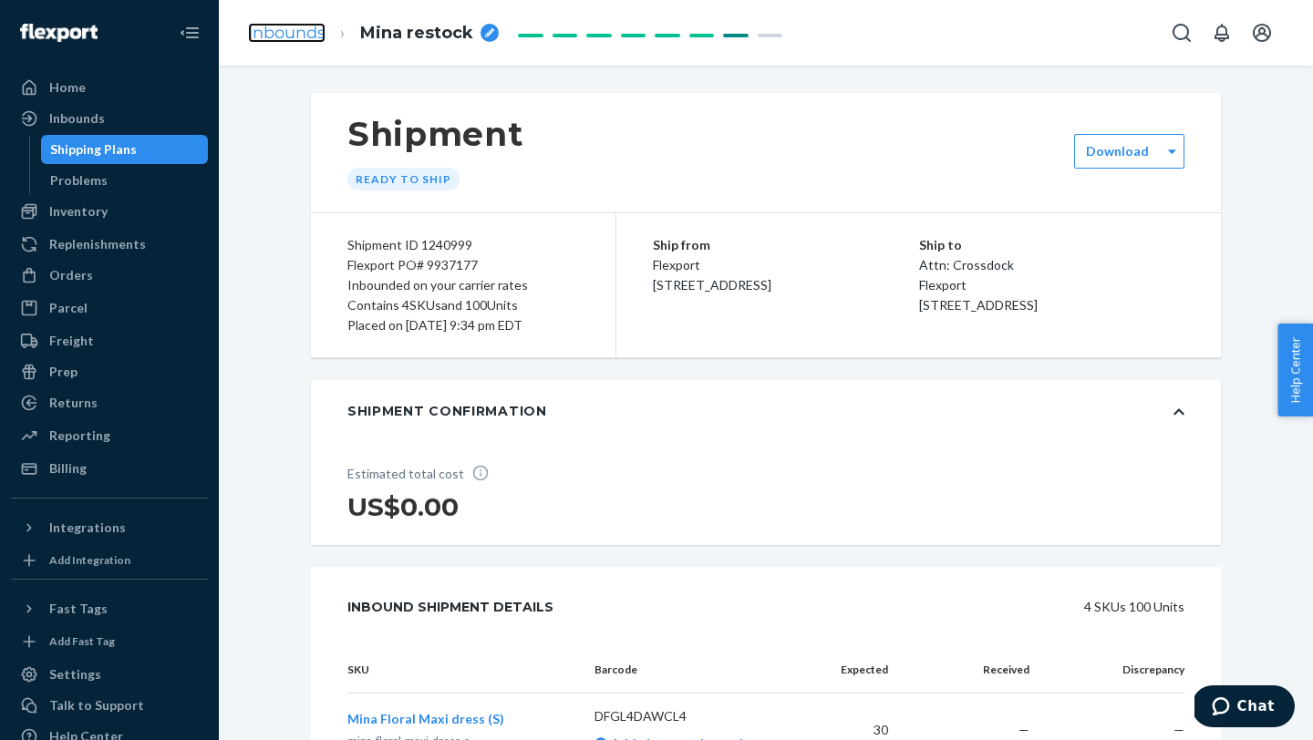
click at [262, 29] on link "Inbounds" at bounding box center [286, 33] width 77 height 20
